Goal: Transaction & Acquisition: Purchase product/service

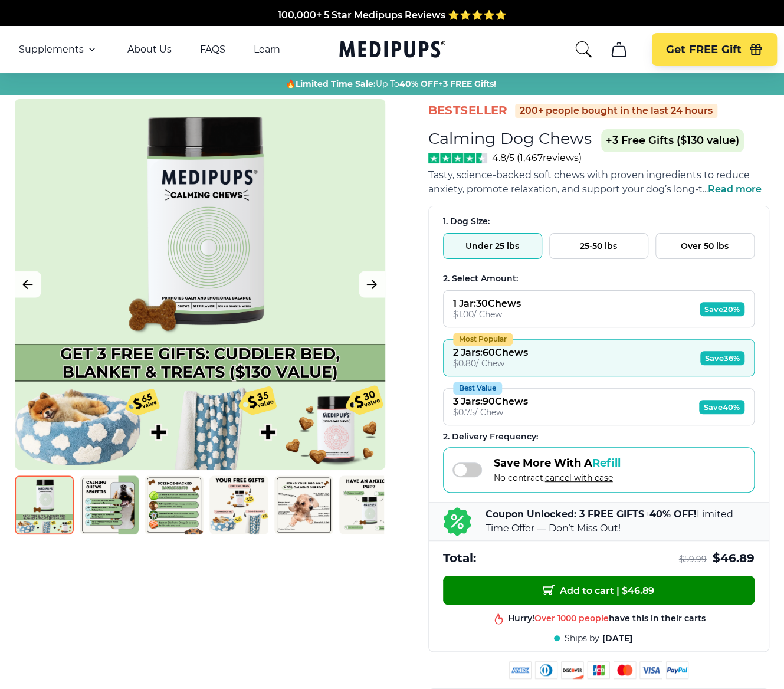
click at [553, 349] on button "Most Popular 2 Jars : 60 Chews $ 0.80 / Chew Save 36%" at bounding box center [599, 357] width 312 height 37
click at [589, 248] on button "25-50 lbs" at bounding box center [598, 246] width 99 height 26
click at [613, 239] on button "25-50 lbs" at bounding box center [598, 246] width 99 height 26
click at [613, 240] on button "25-50 lbs" at bounding box center [598, 246] width 99 height 26
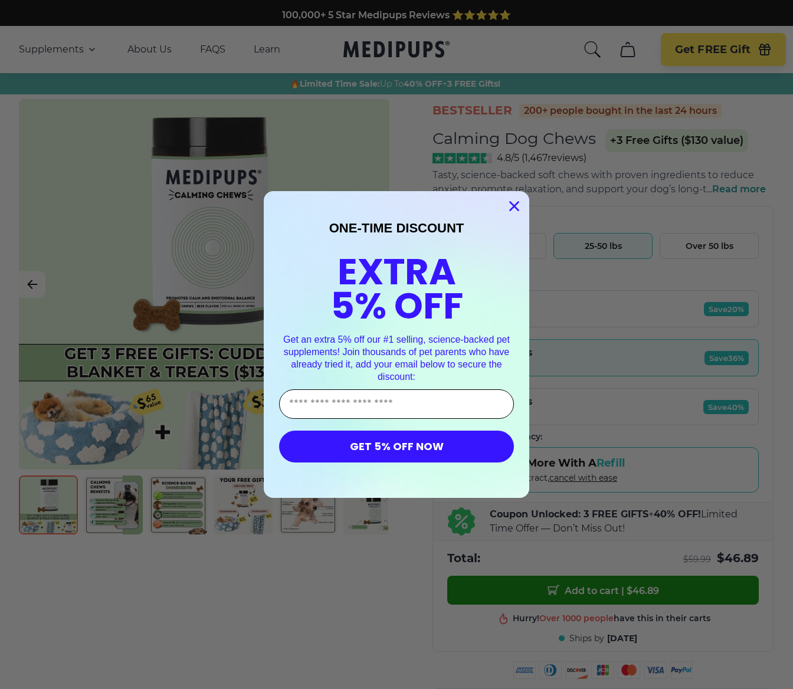
click at [374, 398] on input "Enter Your Email Address" at bounding box center [396, 404] width 235 height 30
type input "**********"
click at [409, 450] on button "GET 5% OFF NOW" at bounding box center [396, 447] width 235 height 32
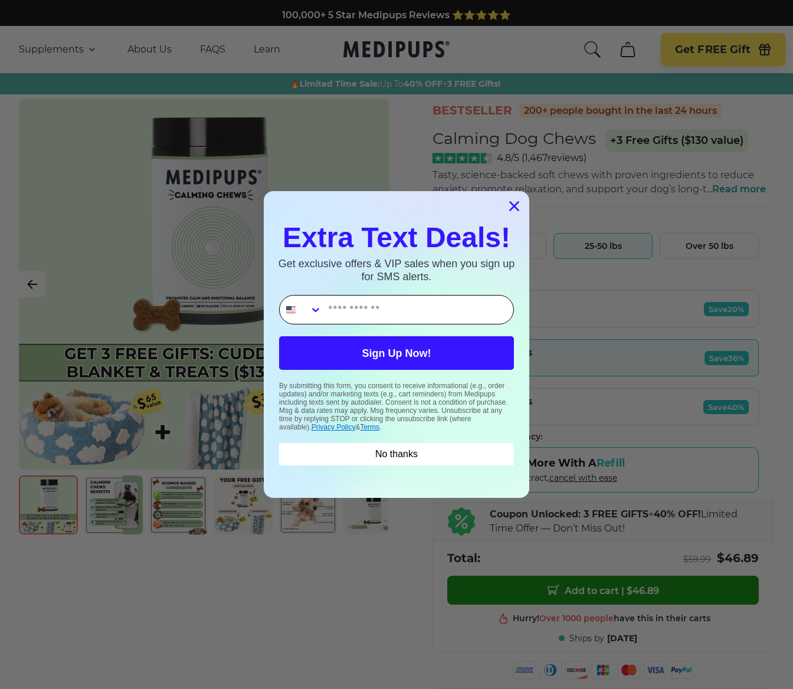
click at [400, 319] on input "Phone Number" at bounding box center [417, 310] width 191 height 28
type input "**********"
click at [394, 355] on button "Sign Up Now!" at bounding box center [396, 353] width 235 height 34
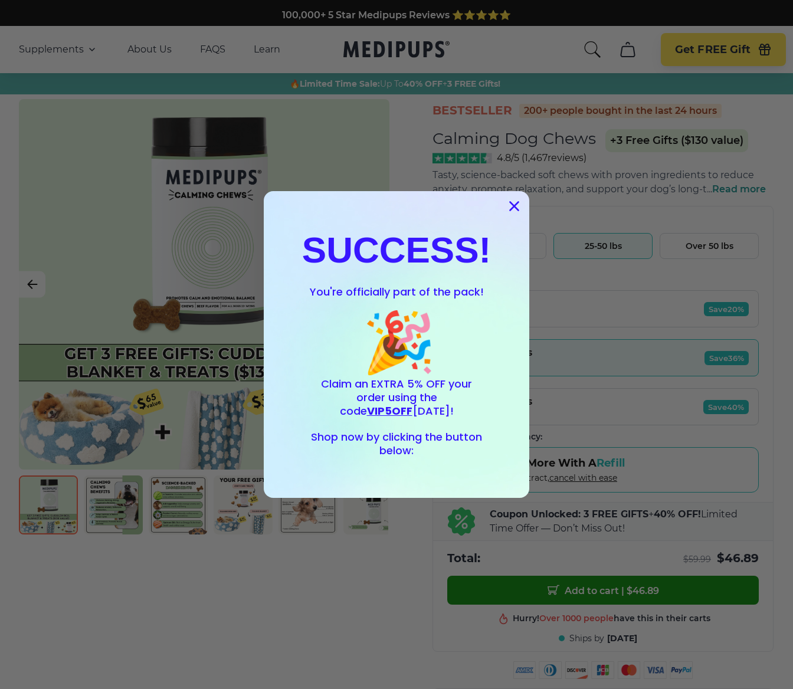
click at [413, 404] on span "VIP5OFF" at bounding box center [389, 411] width 45 height 15
click at [510, 204] on icon "Close dialog" at bounding box center [514, 206] width 8 height 8
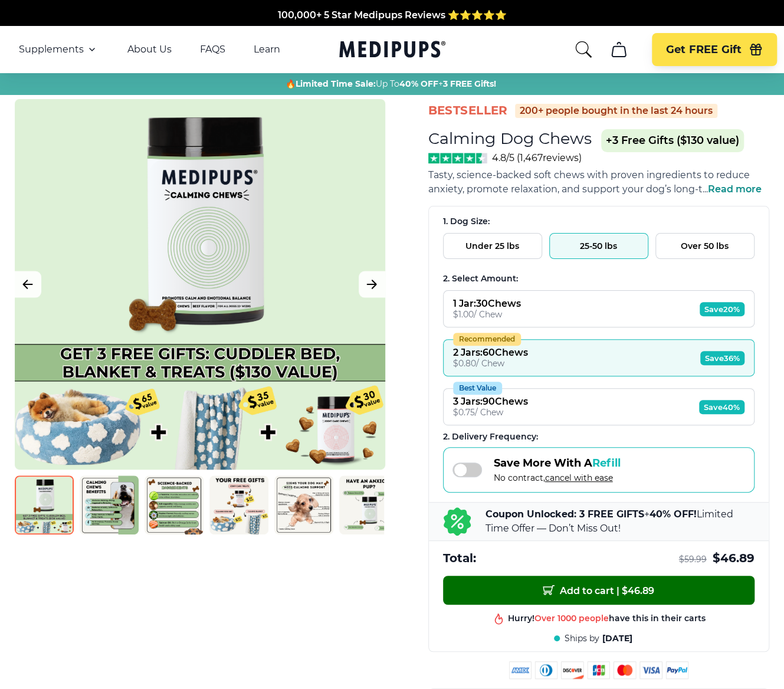
click at [598, 585] on span "Add to cart | $ 46.89" at bounding box center [599, 590] width 112 height 12
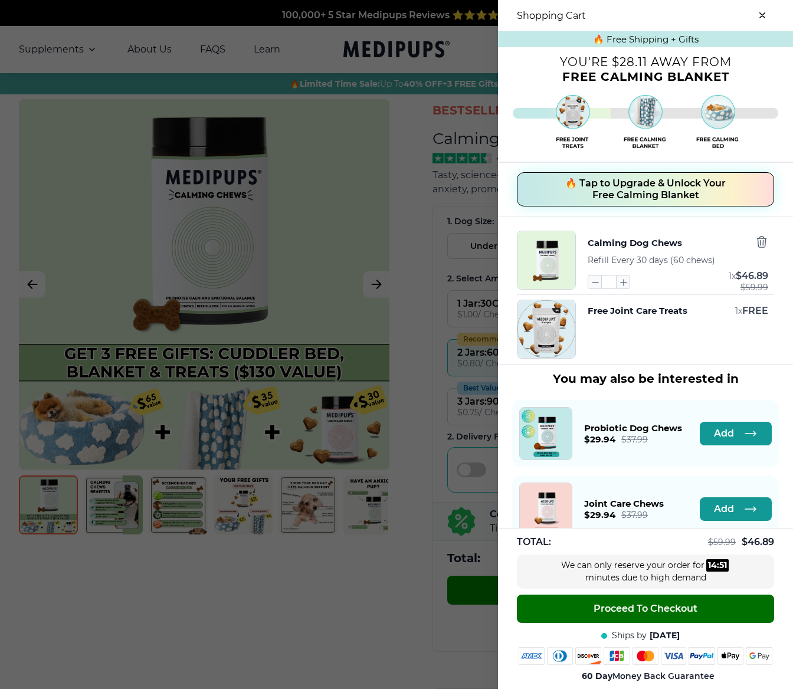
click at [640, 608] on span "Proceed To Checkout" at bounding box center [646, 609] width 104 height 12
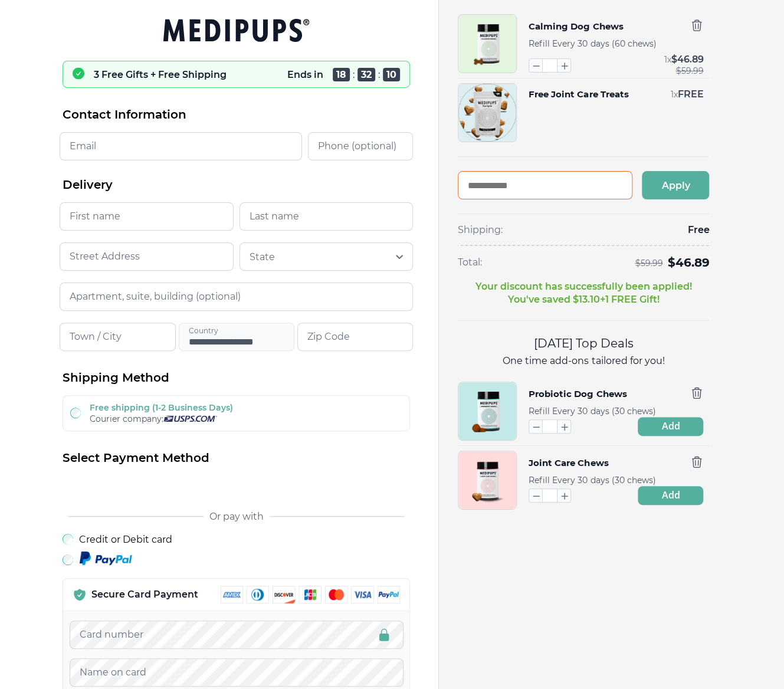
click at [533, 180] on input "text" at bounding box center [545, 185] width 175 height 28
type input "*********"
click at [673, 194] on button "Apply" at bounding box center [675, 185] width 67 height 28
